Goal: Task Accomplishment & Management: Manage account settings

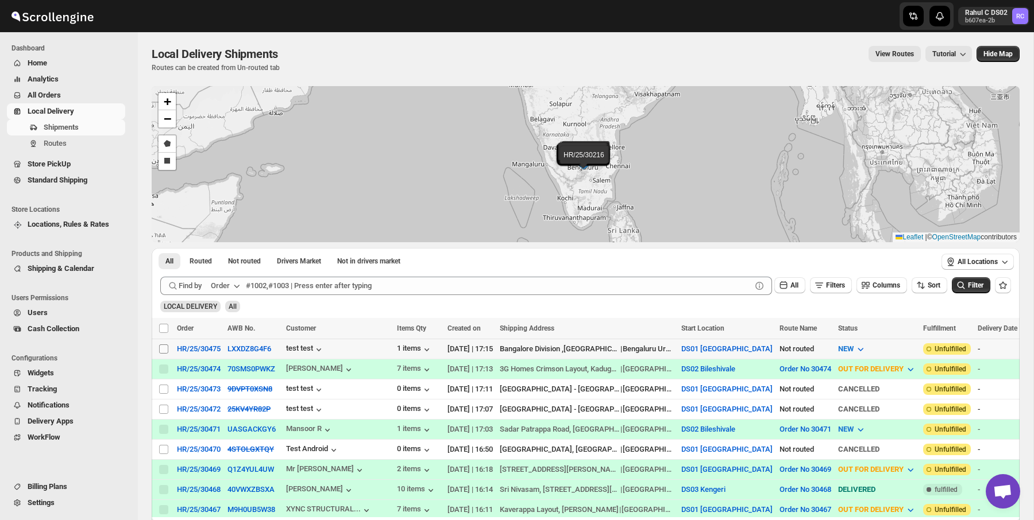
click at [159, 346] on input "Select shipment" at bounding box center [163, 349] width 9 height 9
checkbox input "true"
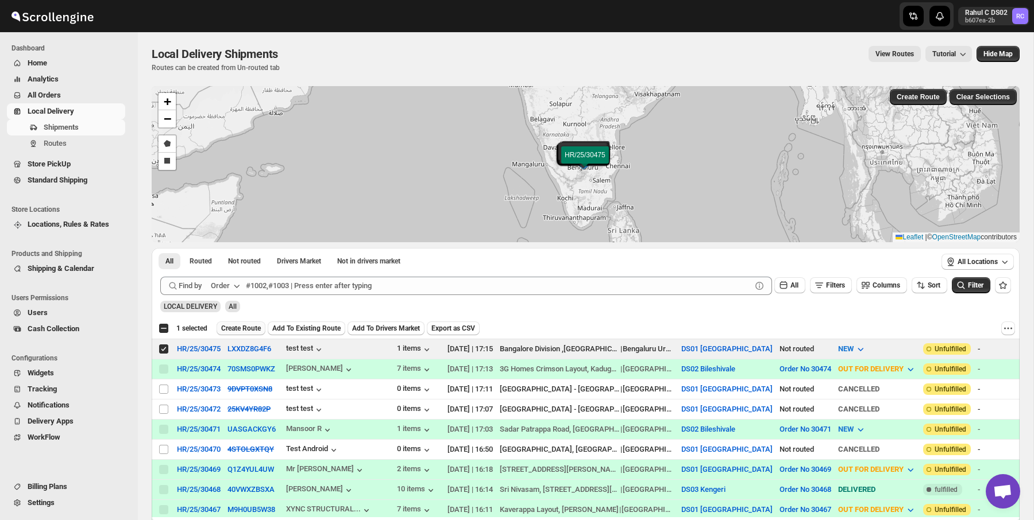
click at [249, 331] on span "Create Route" at bounding box center [241, 328] width 40 height 9
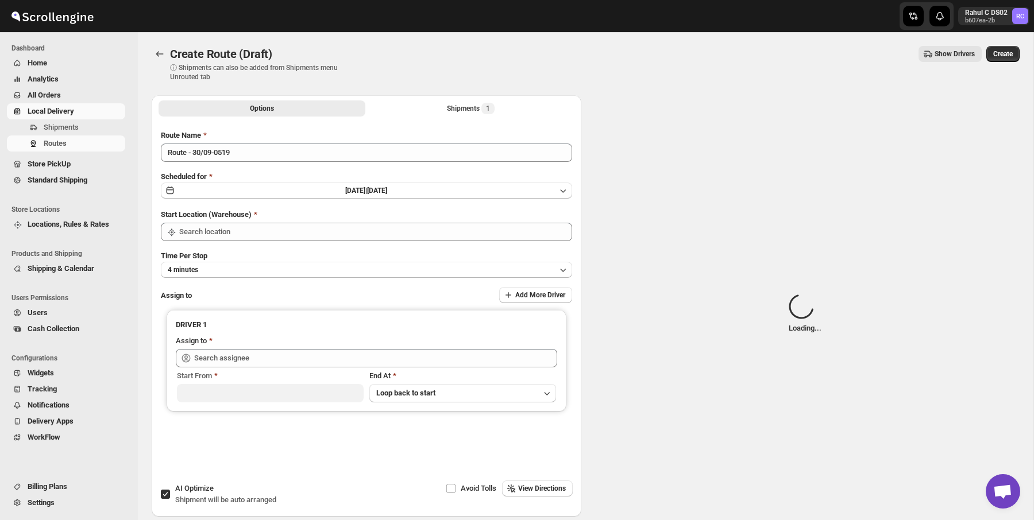
type input "DS01 [GEOGRAPHIC_DATA]"
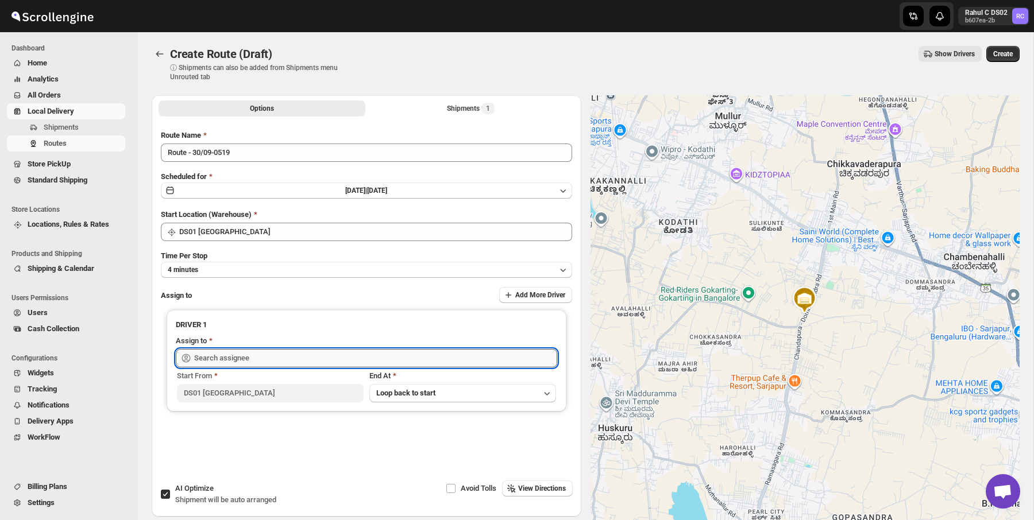
click at [269, 365] on input "text" at bounding box center [375, 358] width 363 height 18
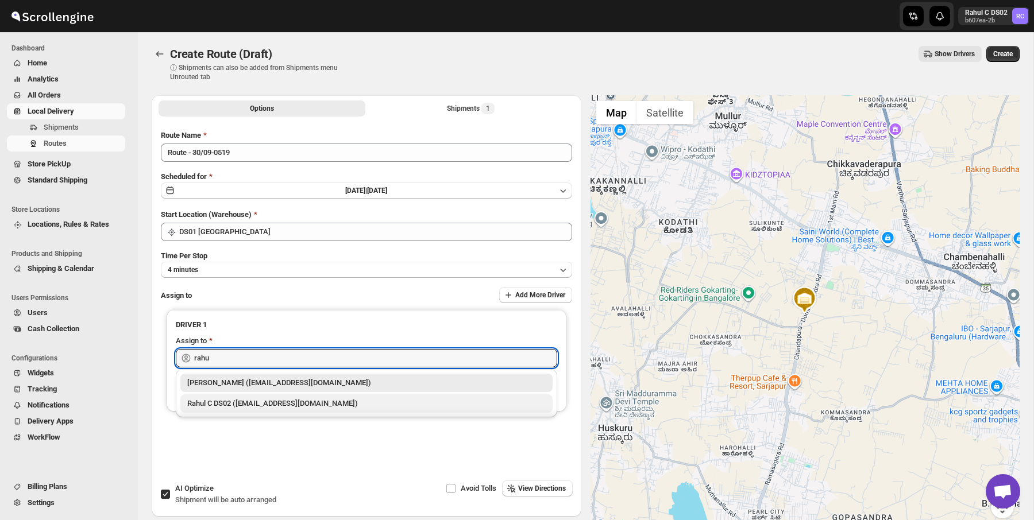
click at [249, 405] on div "Rahul C DS02 ([EMAIL_ADDRESS][DOMAIN_NAME])" at bounding box center [366, 403] width 358 height 11
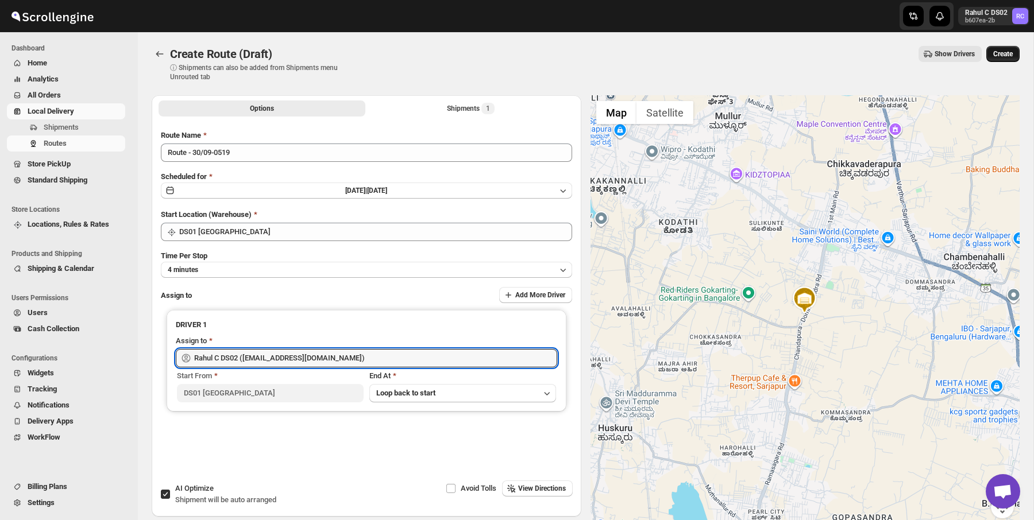
type input "Rahul C DS02 ([EMAIL_ADDRESS][DOMAIN_NAME])"
click at [998, 55] on span "Create" at bounding box center [1003, 53] width 20 height 9
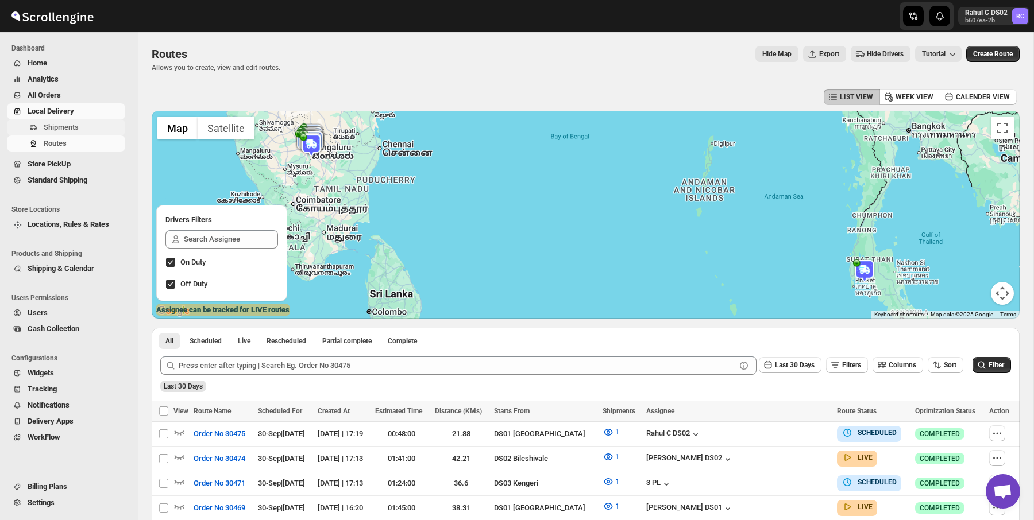
click at [68, 126] on span "Shipments" at bounding box center [61, 127] width 35 height 9
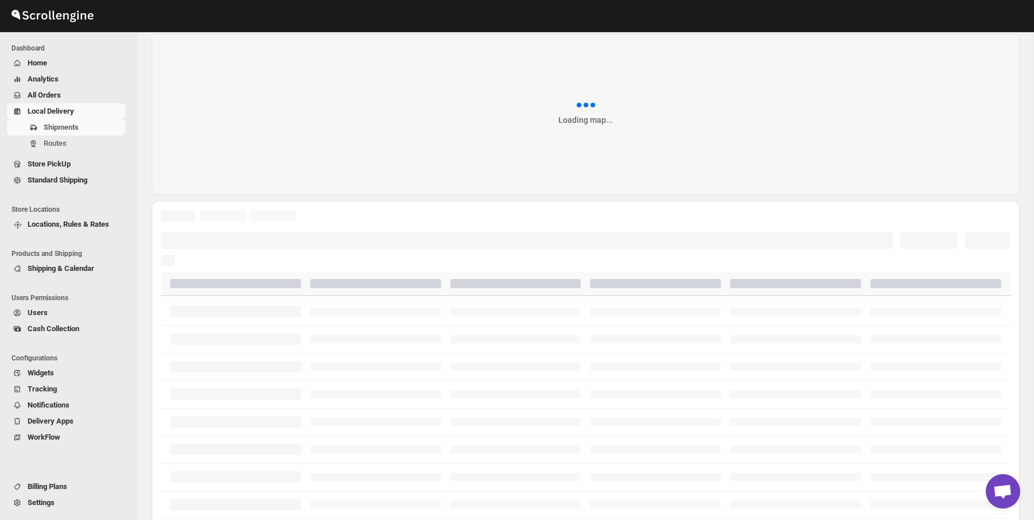
scroll to position [45, 0]
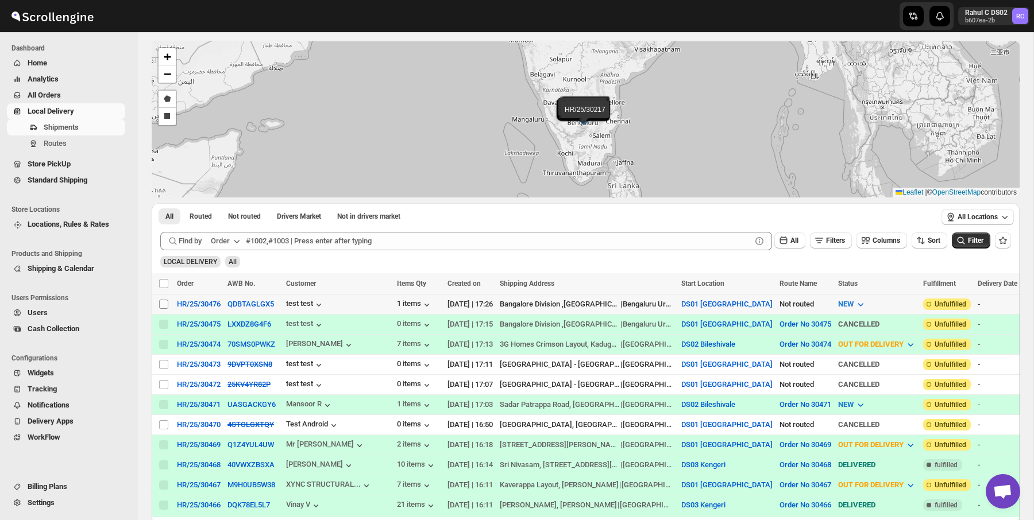
click at [162, 307] on input "Select shipment" at bounding box center [163, 304] width 9 height 9
checkbox input "true"
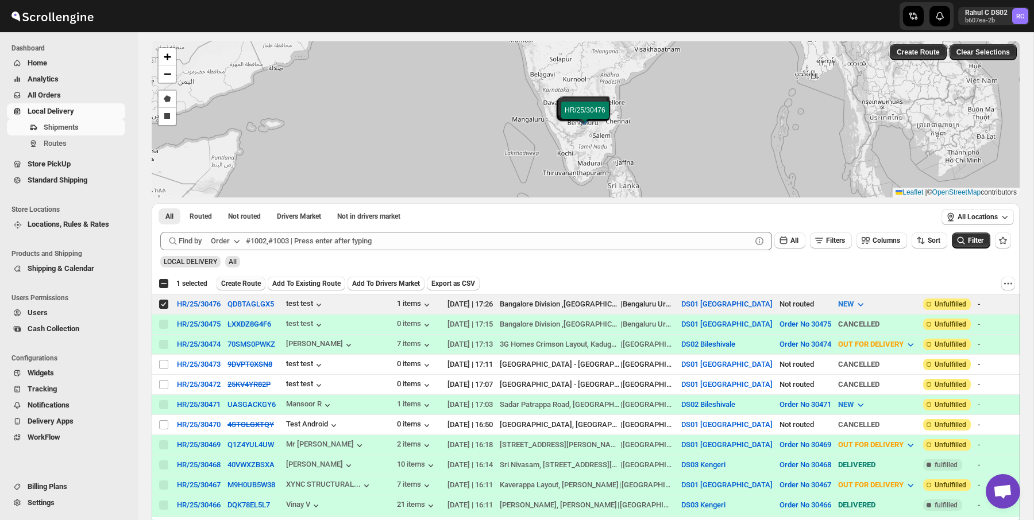
click at [253, 287] on button "Create Route" at bounding box center [241, 284] width 49 height 14
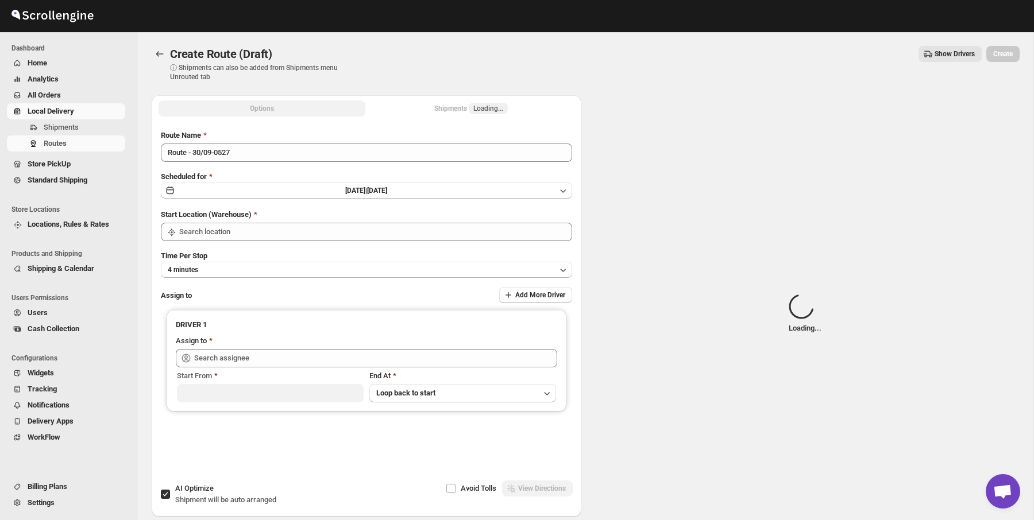
type input "DS01 [GEOGRAPHIC_DATA]"
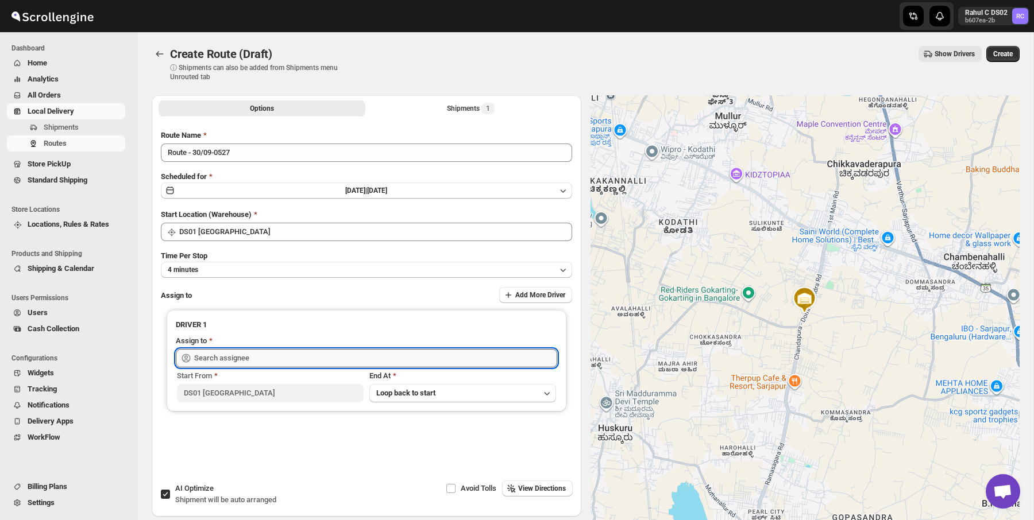
click at [315, 360] on input "text" at bounding box center [375, 358] width 363 height 18
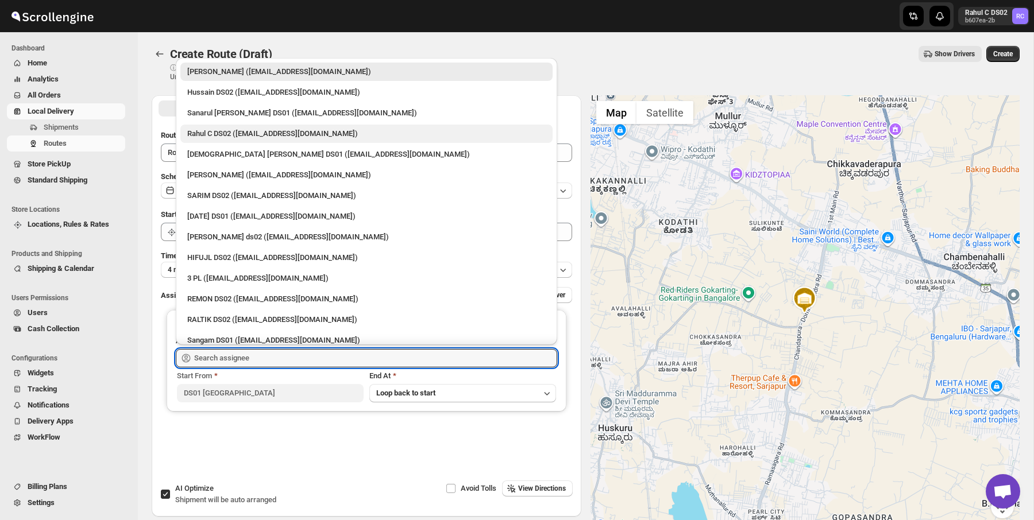
click at [311, 134] on div "Rahul C DS02 ([EMAIL_ADDRESS][DOMAIN_NAME])" at bounding box center [366, 133] width 358 height 11
type input "Rahul C DS02 ([EMAIL_ADDRESS][DOMAIN_NAME])"
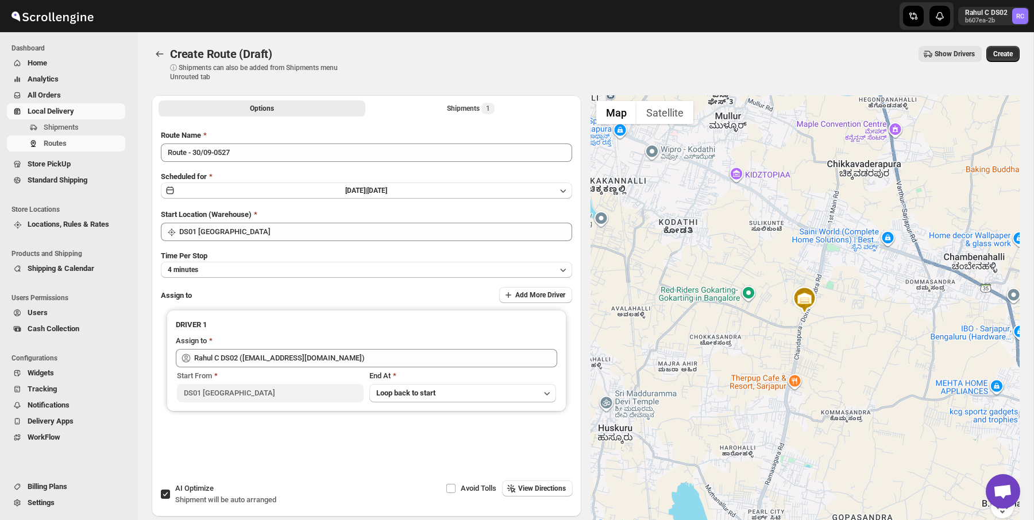
click at [1004, 63] on div "Create Route (Draft) ⓘ Shipments can also be added from Shipments menu Unrouted…" at bounding box center [586, 64] width 868 height 36
click at [1004, 55] on span "Create" at bounding box center [1003, 53] width 20 height 9
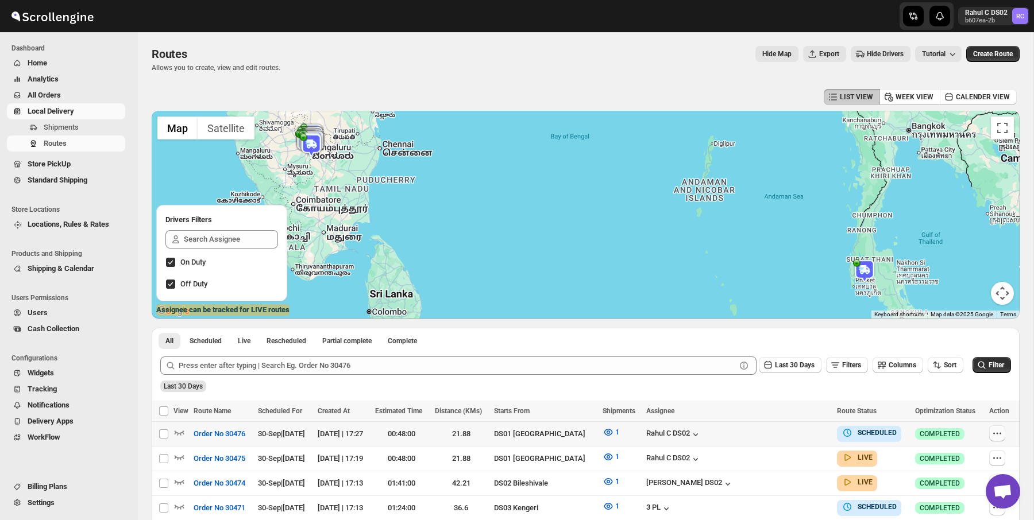
click at [993, 426] on button "button" at bounding box center [997, 434] width 16 height 16
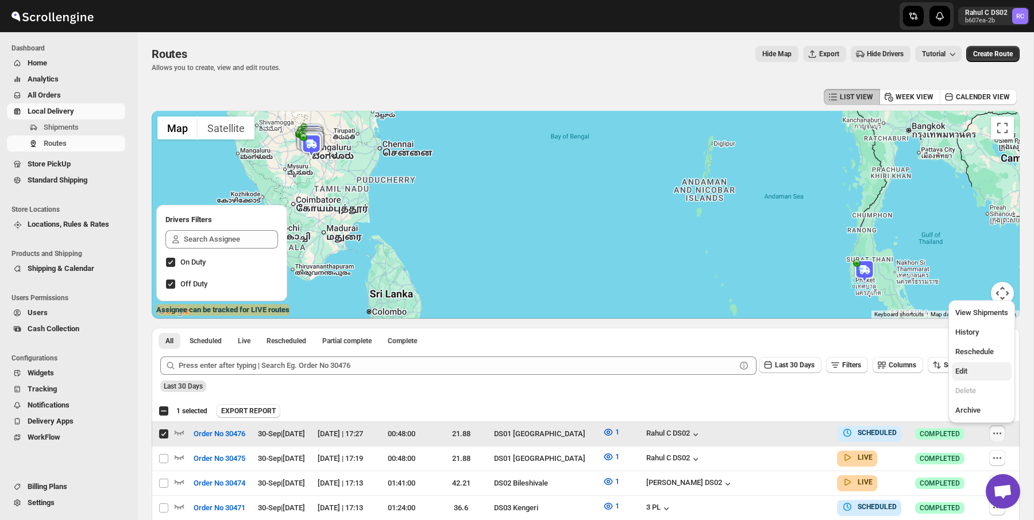
click at [969, 369] on span "Edit" at bounding box center [981, 371] width 53 height 11
checkbox input "false"
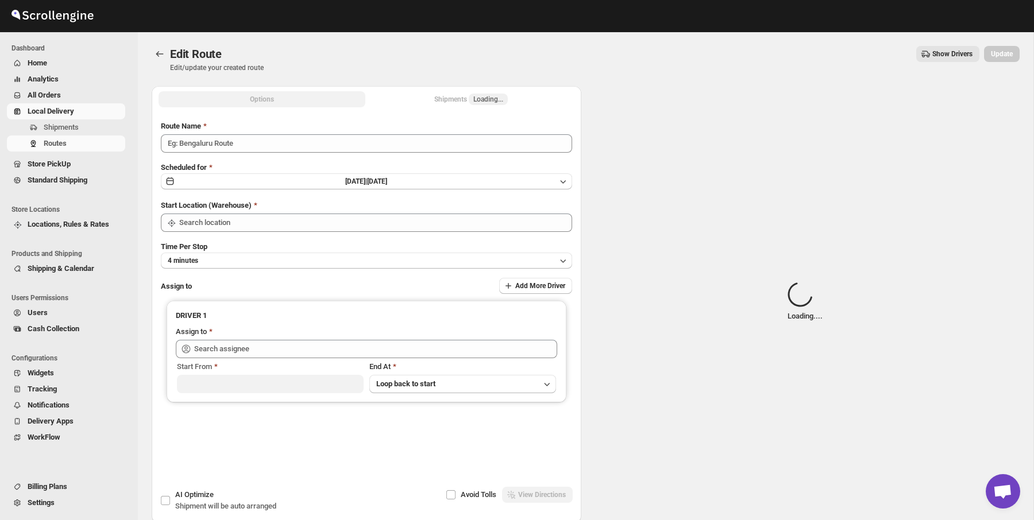
type input "Order No 30476"
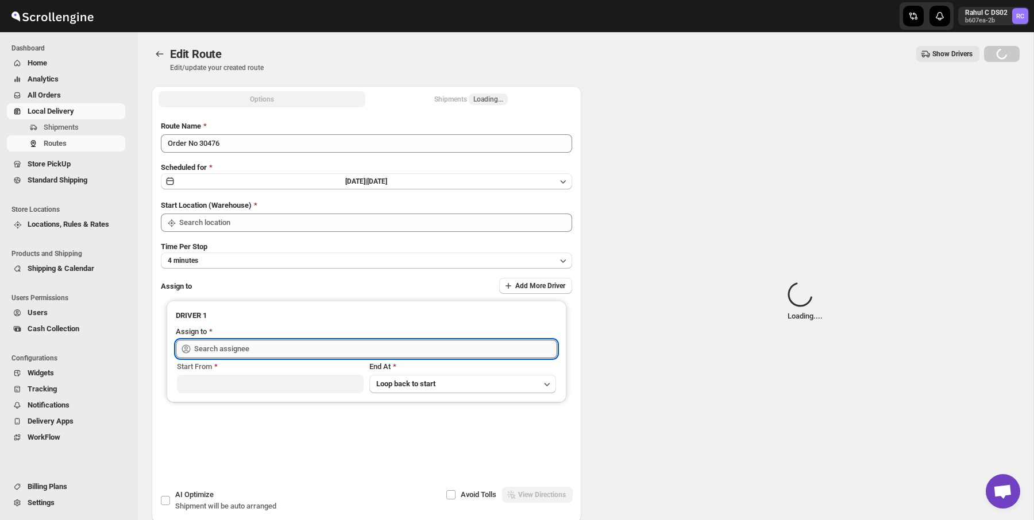
type input "DS01 [GEOGRAPHIC_DATA]"
click at [421, 340] on input "text" at bounding box center [375, 349] width 363 height 18
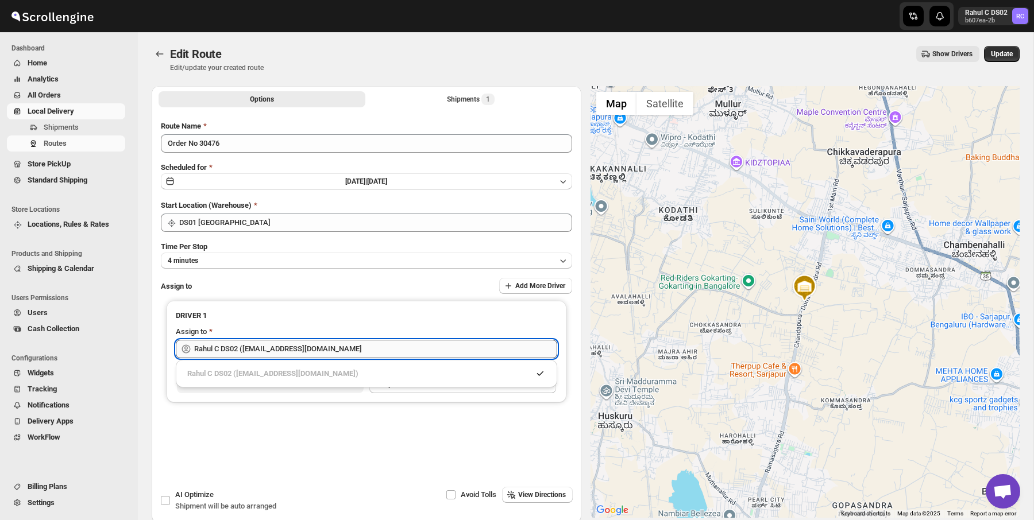
click at [431, 346] on input "Rahul C DS02 ([EMAIL_ADDRESS][DOMAIN_NAME]" at bounding box center [375, 349] width 363 height 18
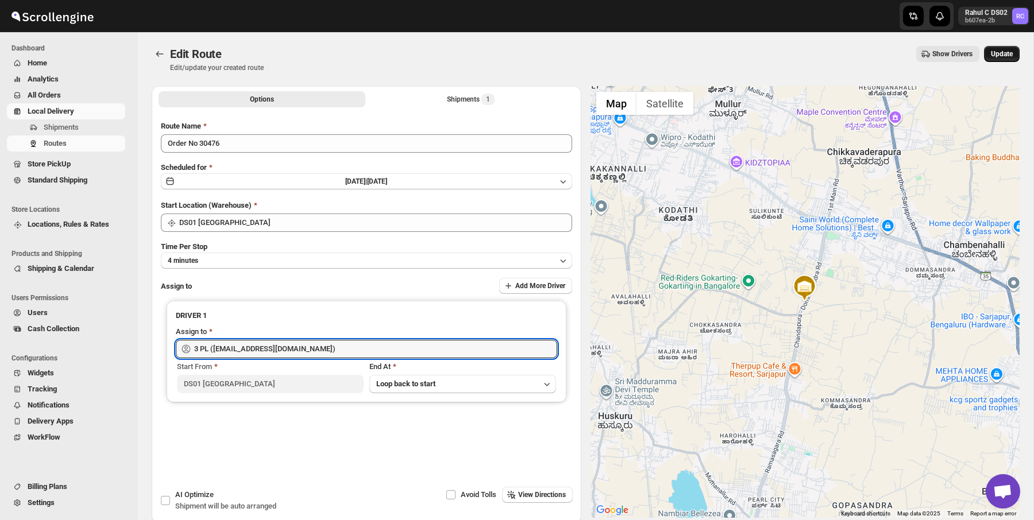
type input "3 PL ([EMAIL_ADDRESS][DOMAIN_NAME])"
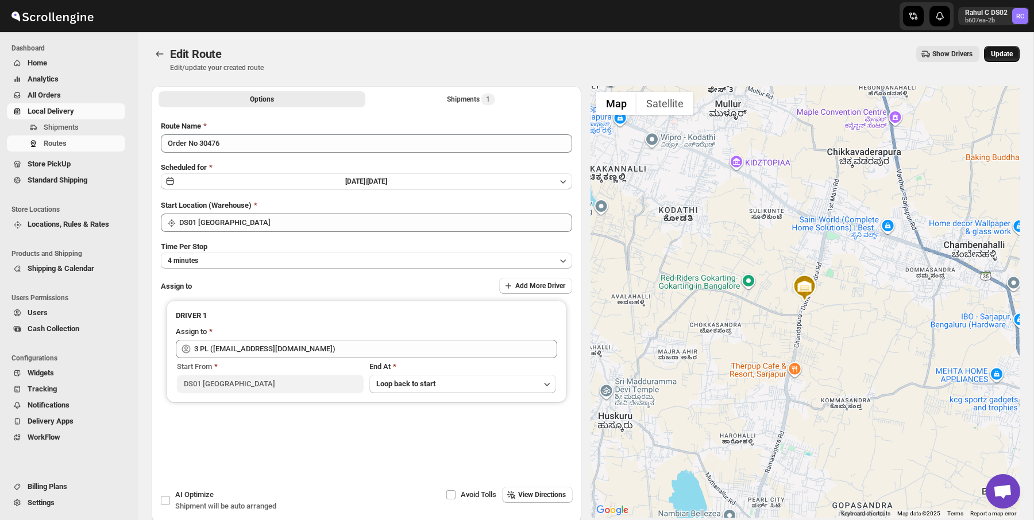
click at [1001, 57] on span "Update" at bounding box center [1002, 53] width 22 height 9
